Goal: Task Accomplishment & Management: Use online tool/utility

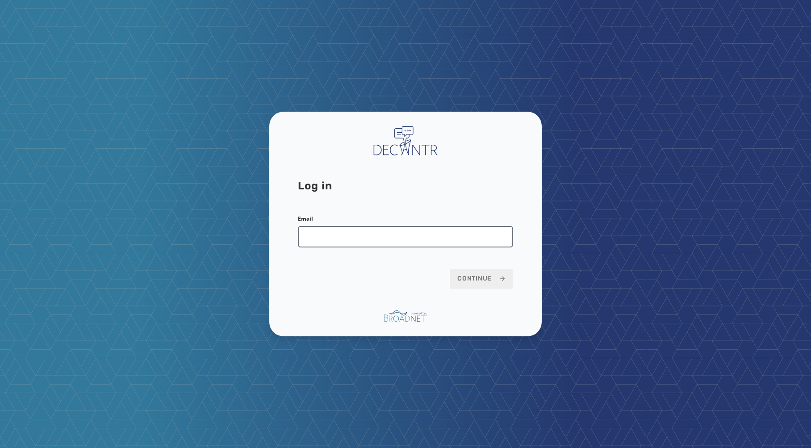
click at [363, 229] on input "Email" at bounding box center [405, 236] width 215 height 21
type input "**********"
click at [476, 279] on span "Continue" at bounding box center [481, 278] width 49 height 9
click at [489, 279] on span "Continue" at bounding box center [481, 278] width 49 height 9
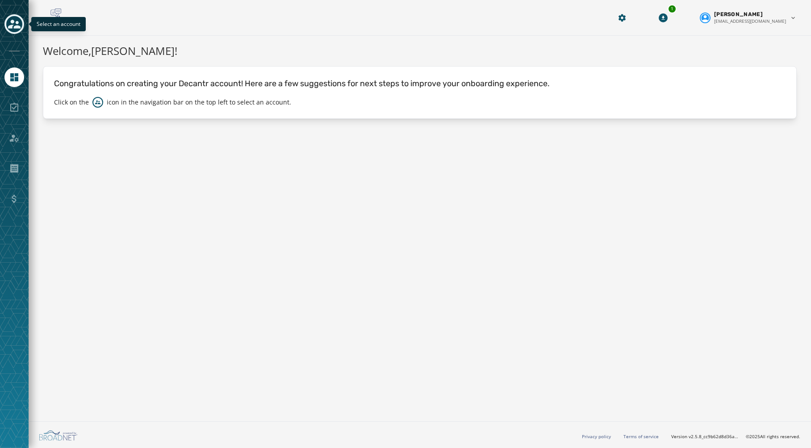
click at [15, 30] on div "Toggle account select drawer" at bounding box center [14, 24] width 16 height 16
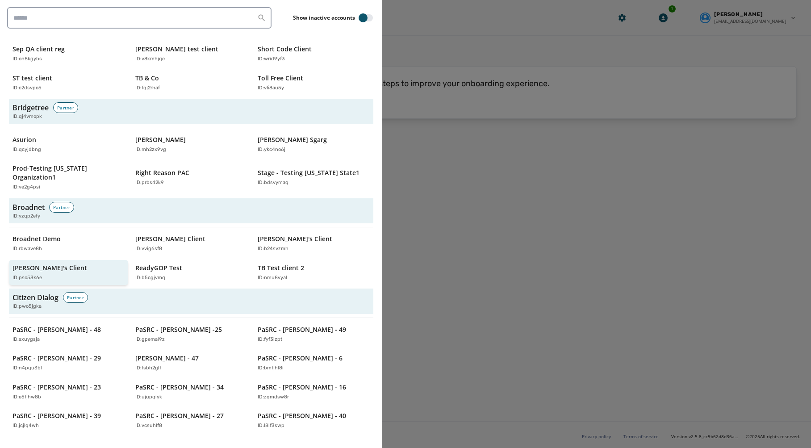
scroll to position [192, 0]
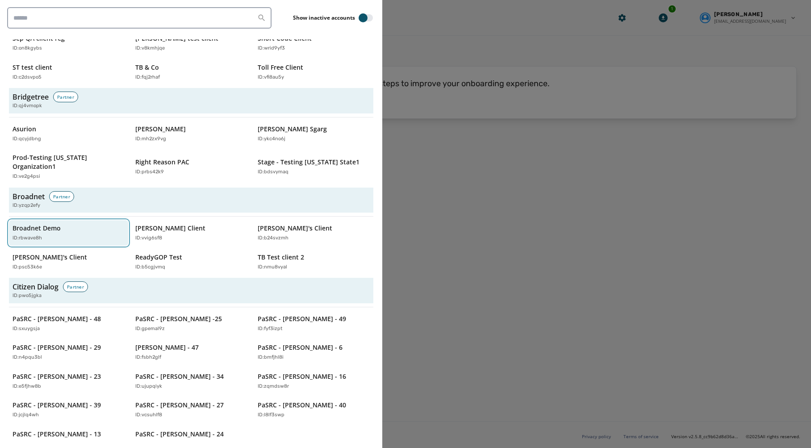
click at [44, 224] on p "Broadnet Demo" at bounding box center [37, 228] width 48 height 9
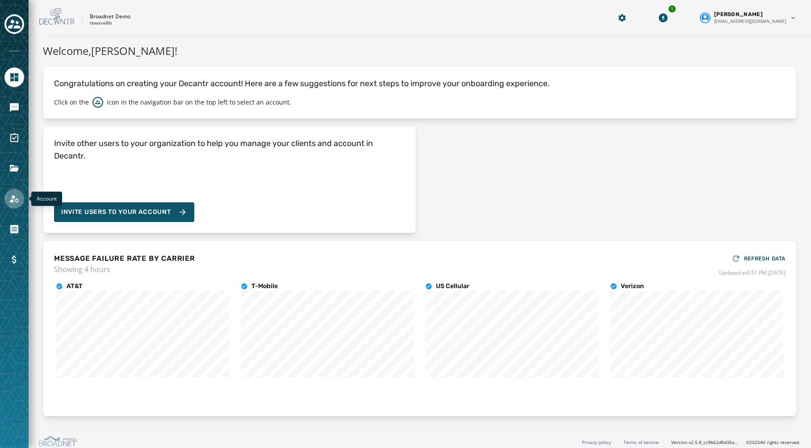
click at [22, 197] on link "Navigate to Account" at bounding box center [14, 199] width 20 height 20
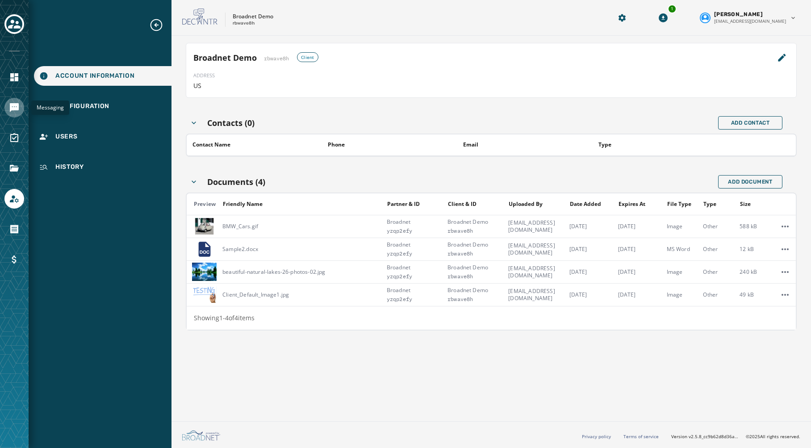
click at [17, 105] on icon "Navigate to Messaging" at bounding box center [14, 107] width 9 height 9
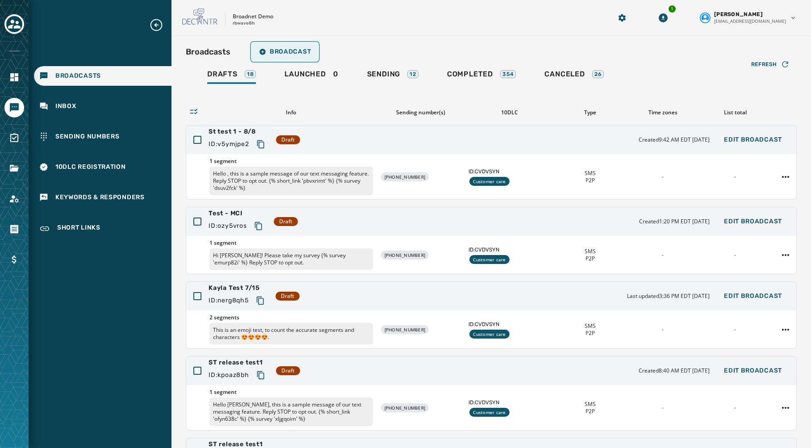
click at [279, 50] on span "Broadcast" at bounding box center [285, 51] width 52 height 7
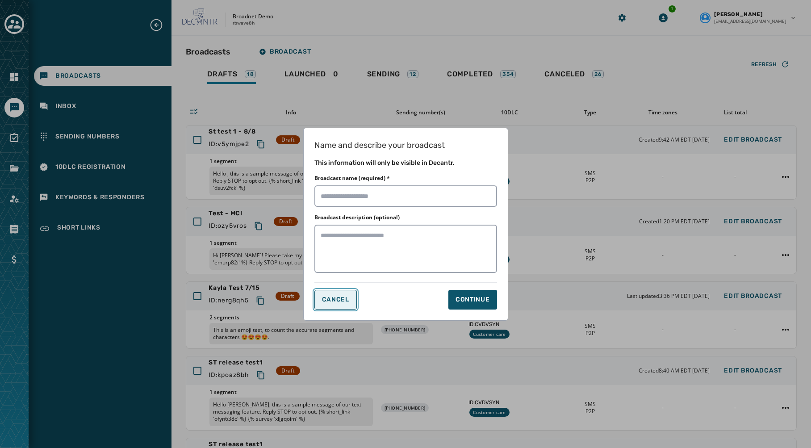
click at [349, 301] on button "Cancel" at bounding box center [335, 300] width 42 height 20
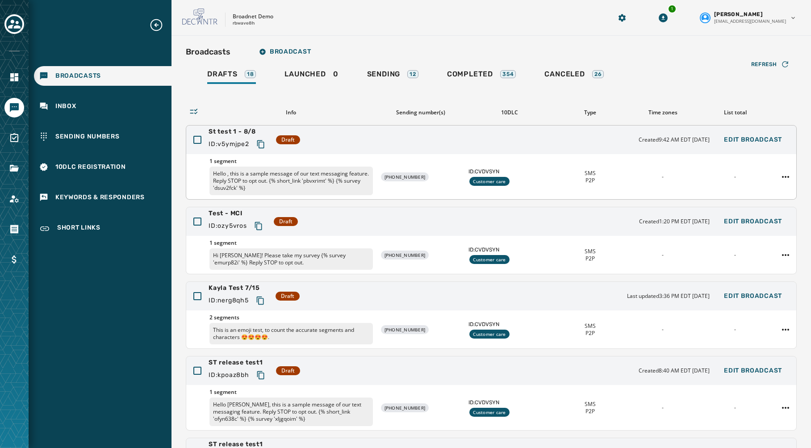
click at [470, 141] on div "St test 1 - 8/8 ID: v5ymjpe2 Draft Created 9:42 AM EDT August 8, 2025 Edit Broa…" at bounding box center [491, 139] width 610 height 29
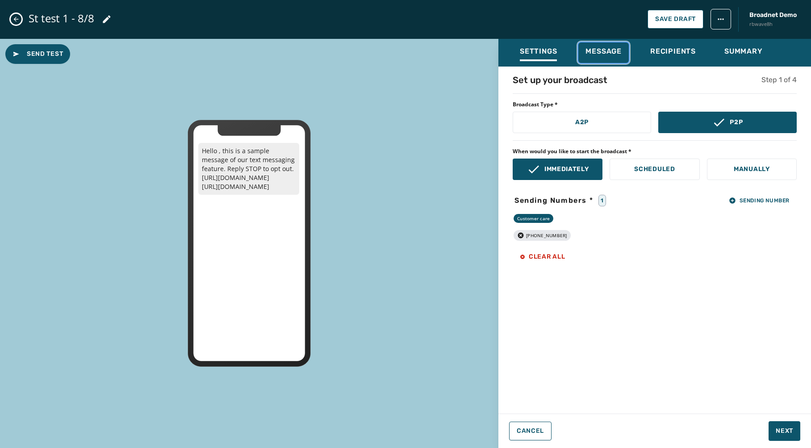
click at [604, 53] on span "Message" at bounding box center [603, 51] width 36 height 9
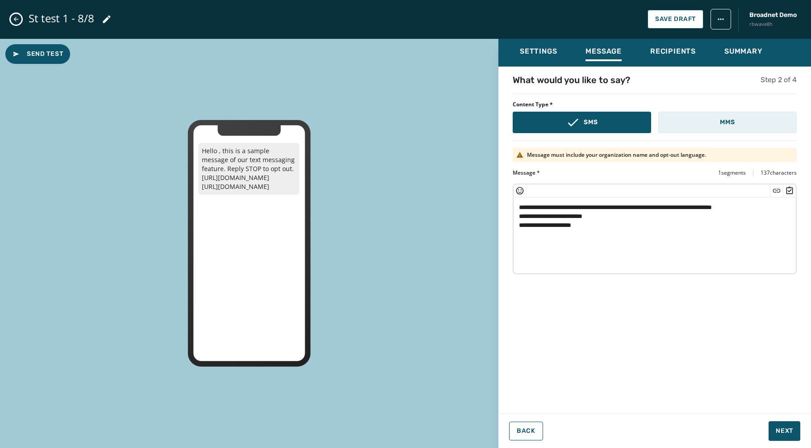
click at [674, 116] on button "MMS" at bounding box center [727, 122] width 138 height 21
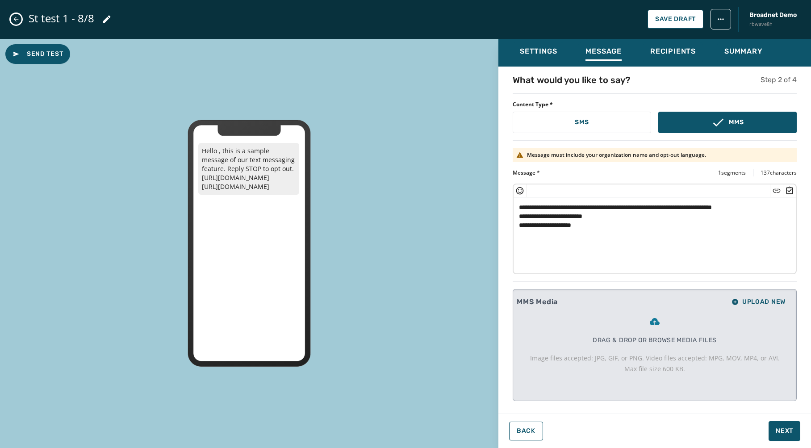
click at [19, 17] on icon "Close admin drawer" at bounding box center [16, 19] width 7 height 7
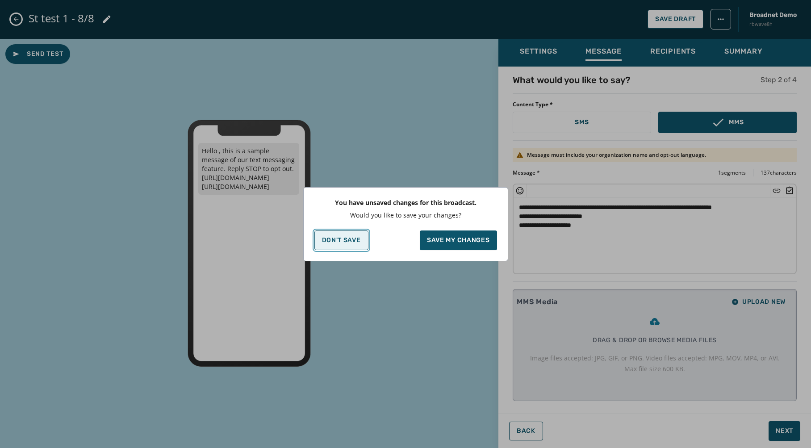
click at [346, 239] on p "Don't Save" at bounding box center [341, 240] width 39 height 7
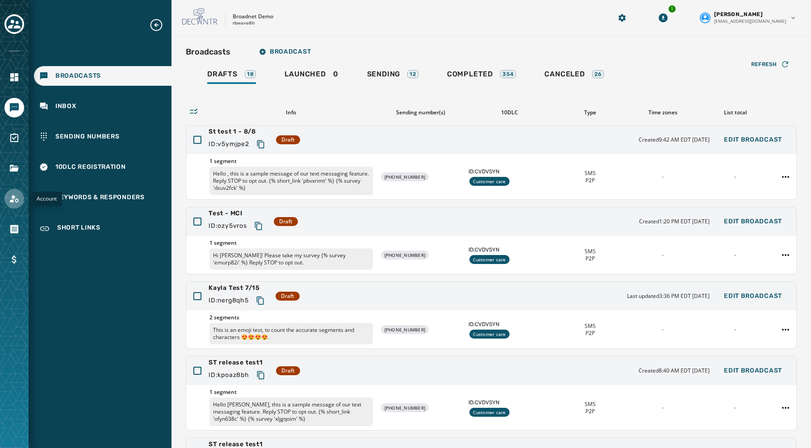
click at [17, 197] on icon "Navigate to Account" at bounding box center [14, 198] width 11 height 11
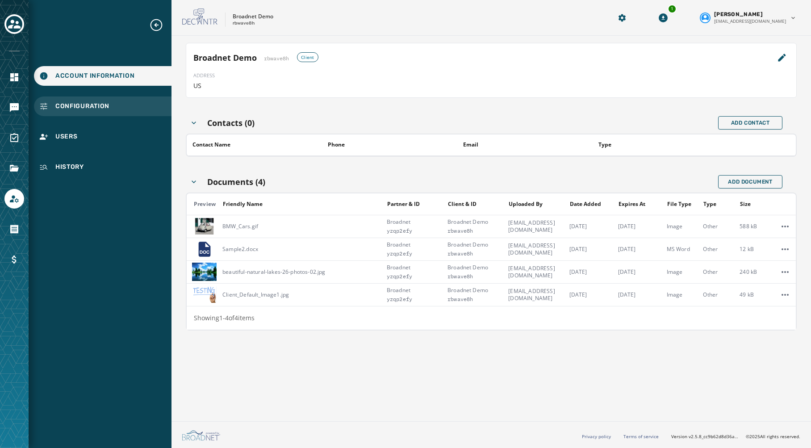
click at [79, 105] on span "Configuration" at bounding box center [82, 106] width 54 height 9
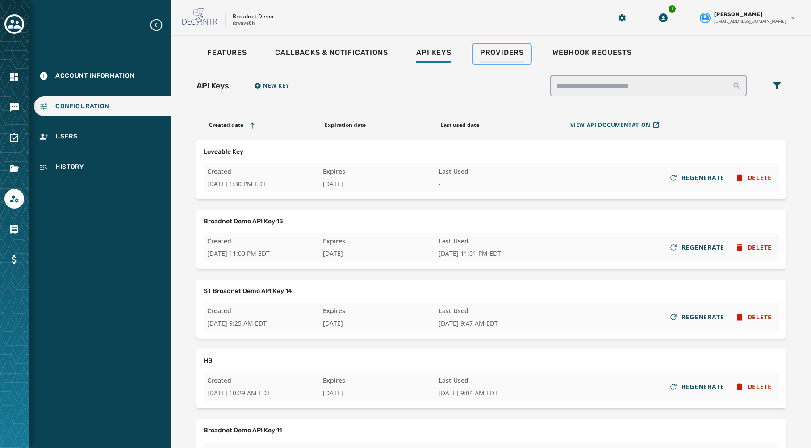
click at [499, 52] on span "Providers" at bounding box center [502, 52] width 44 height 9
